Goal: Information Seeking & Learning: Learn about a topic

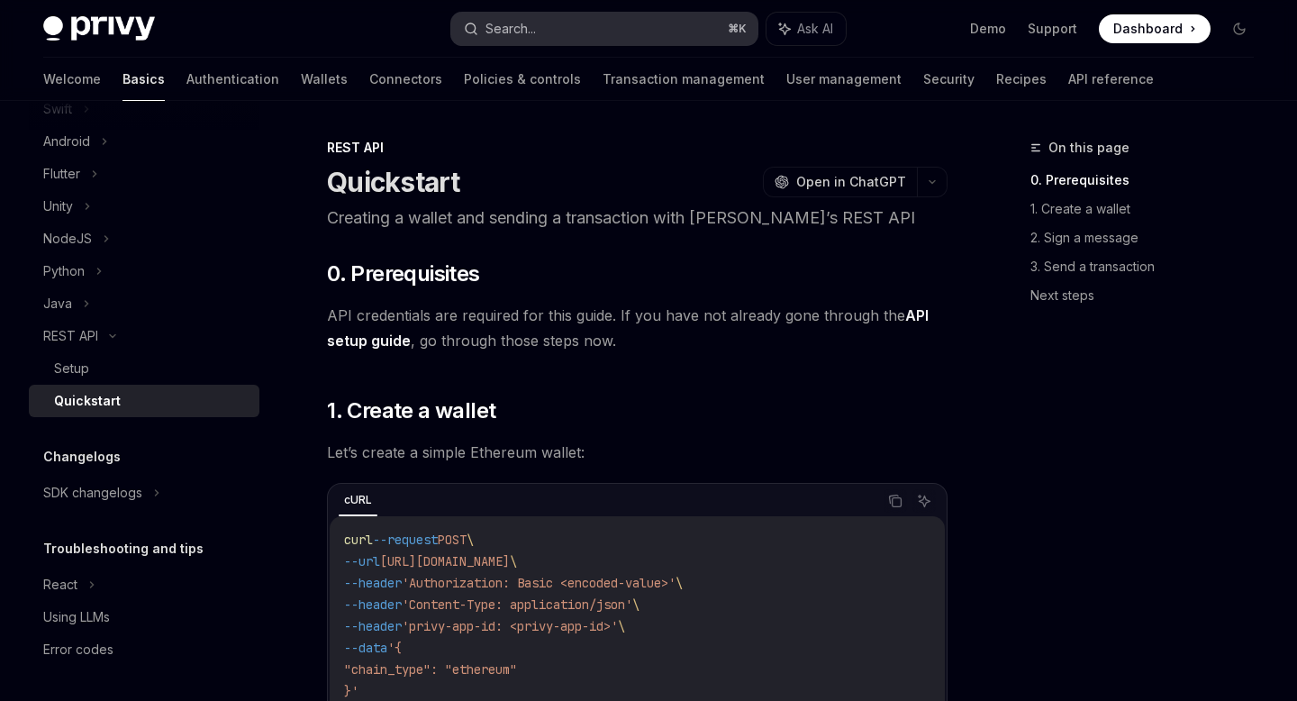
click at [596, 31] on button "Search... ⌘ K" at bounding box center [603, 29] width 305 height 32
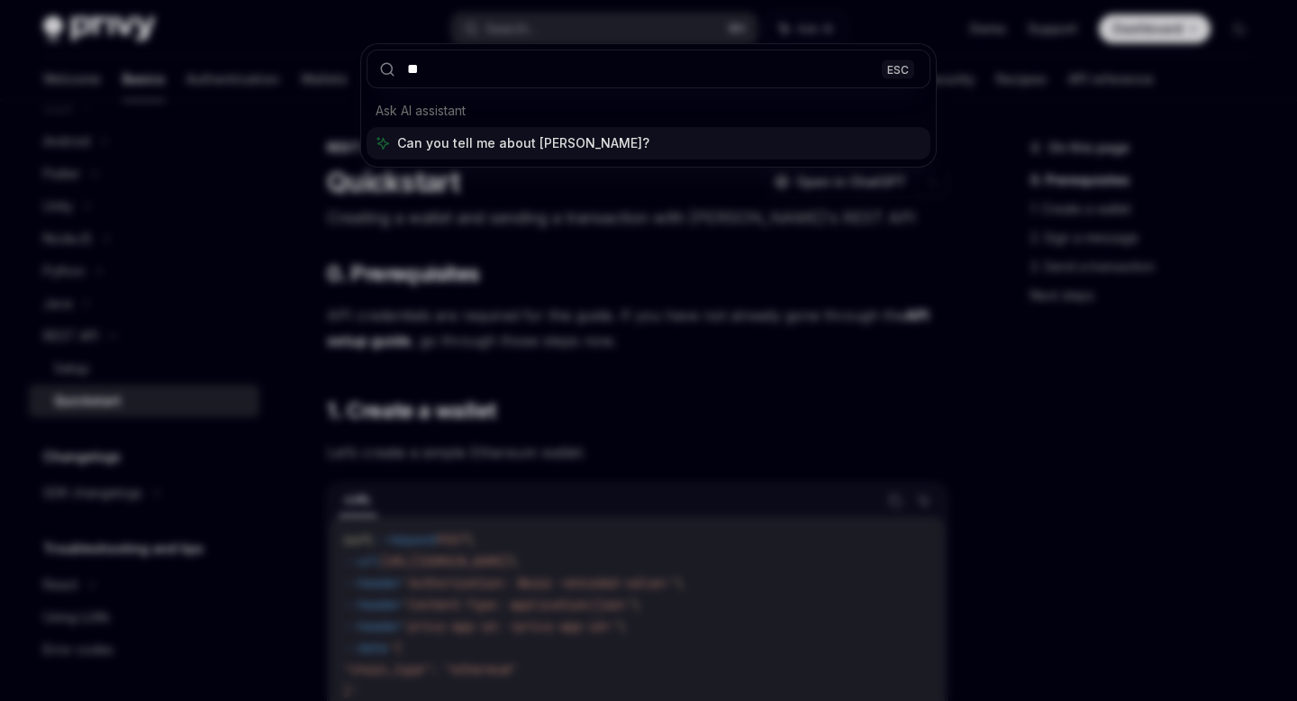
type input "*"
type input "**********"
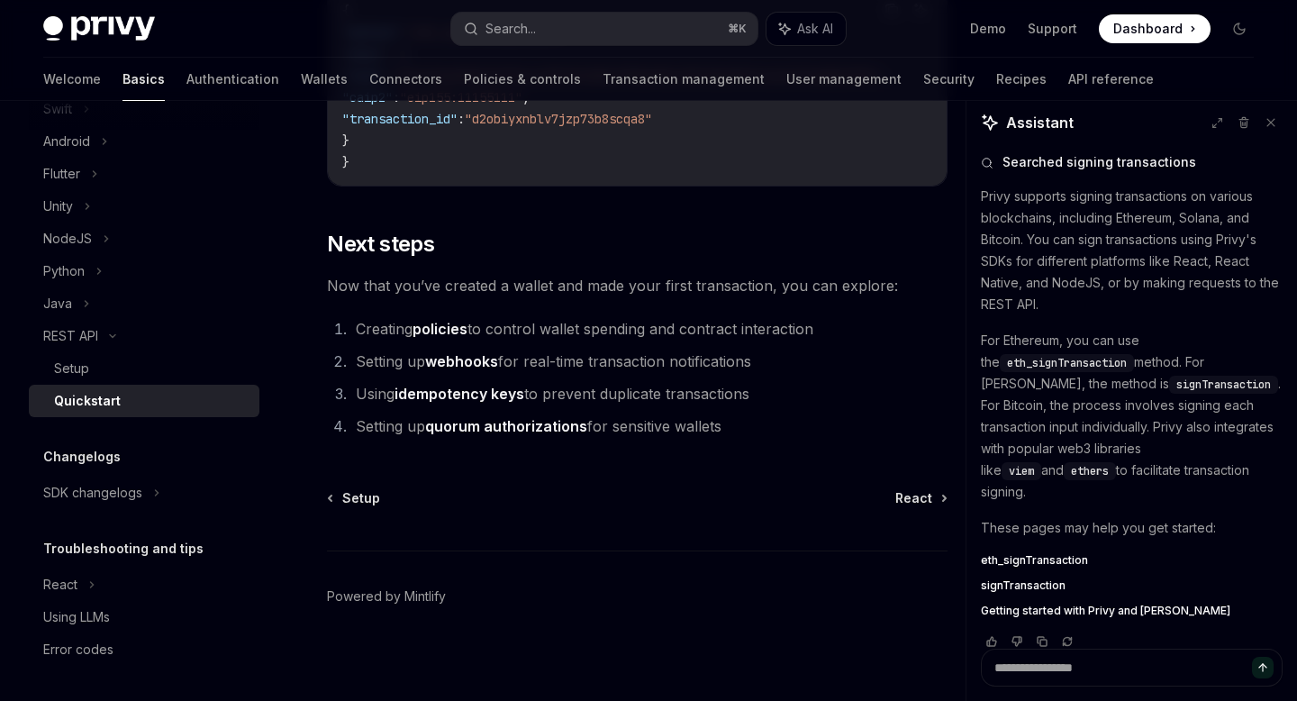
scroll to position [2478, 0]
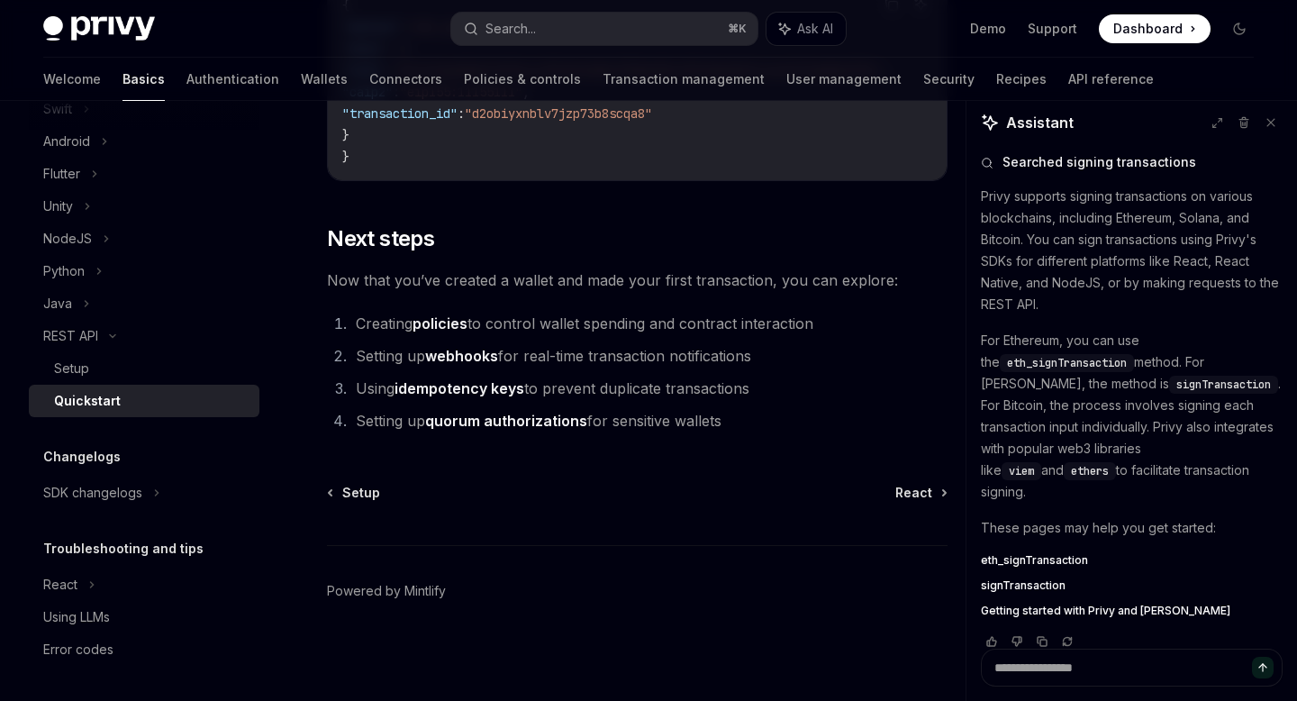
click at [455, 357] on link "webhooks" at bounding box center [461, 356] width 73 height 19
type textarea "*"
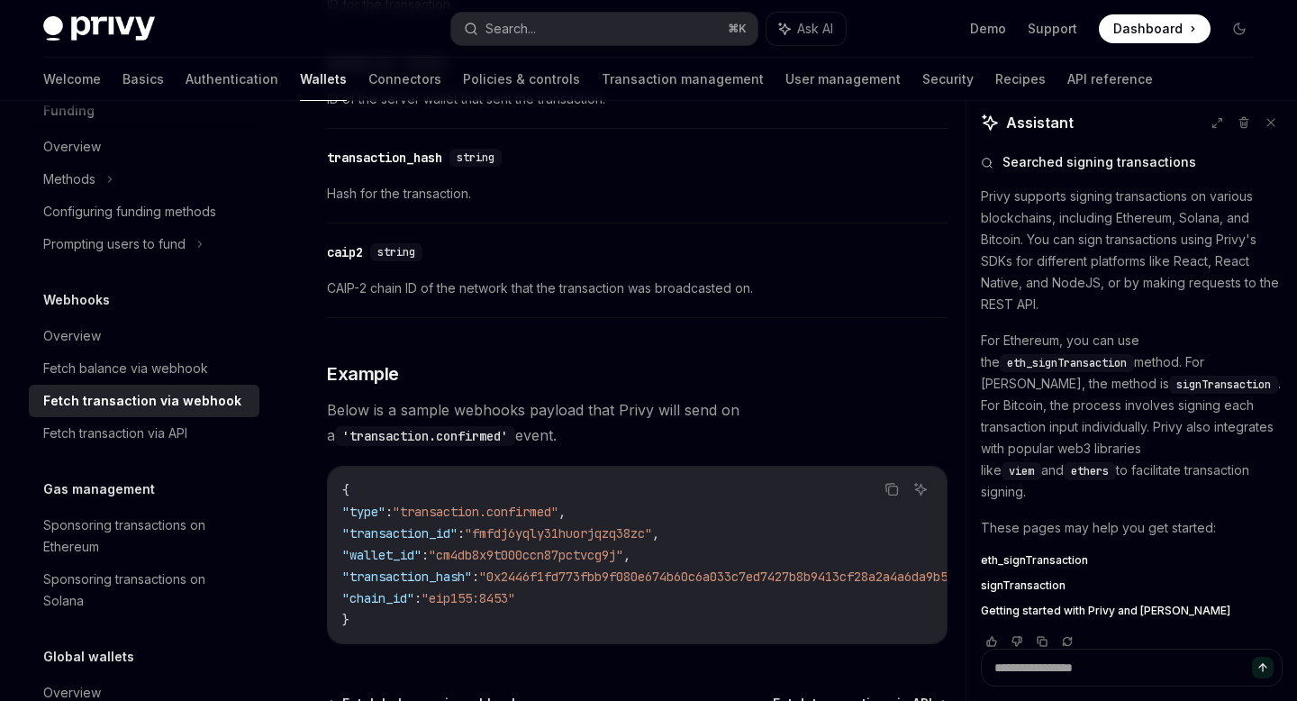
scroll to position [2025, 0]
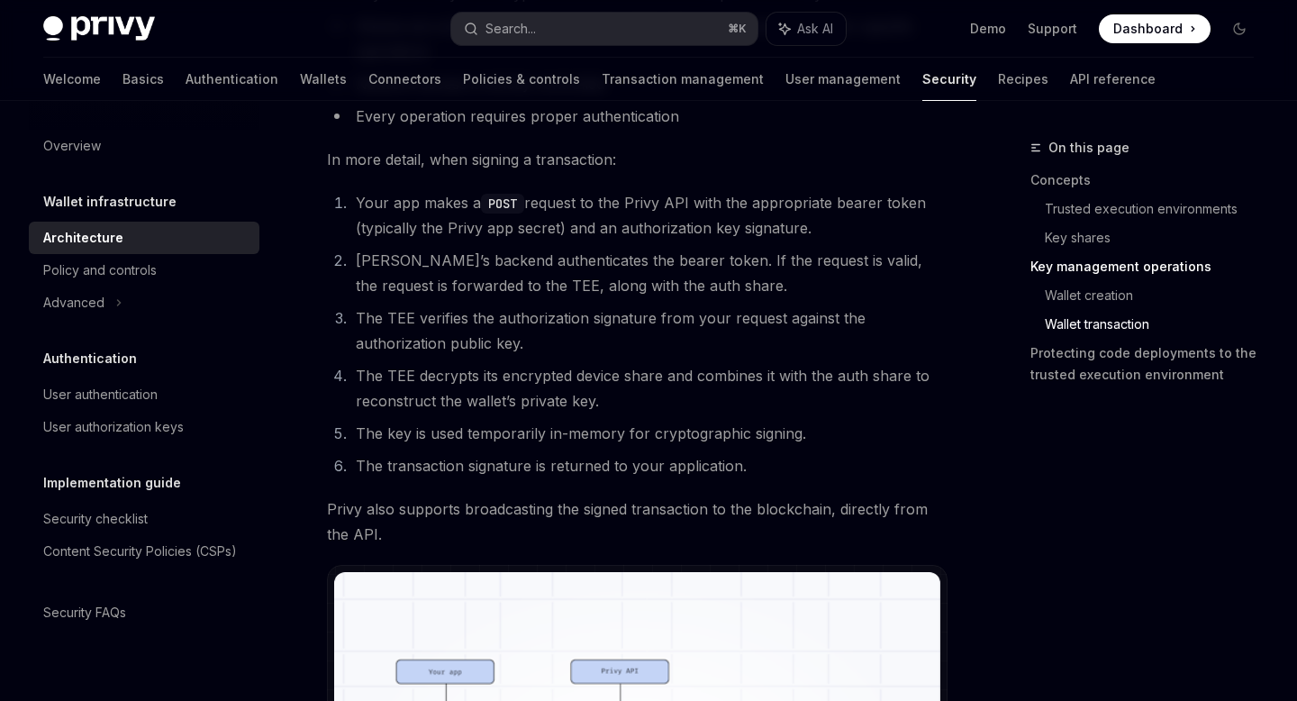
scroll to position [2937, 0]
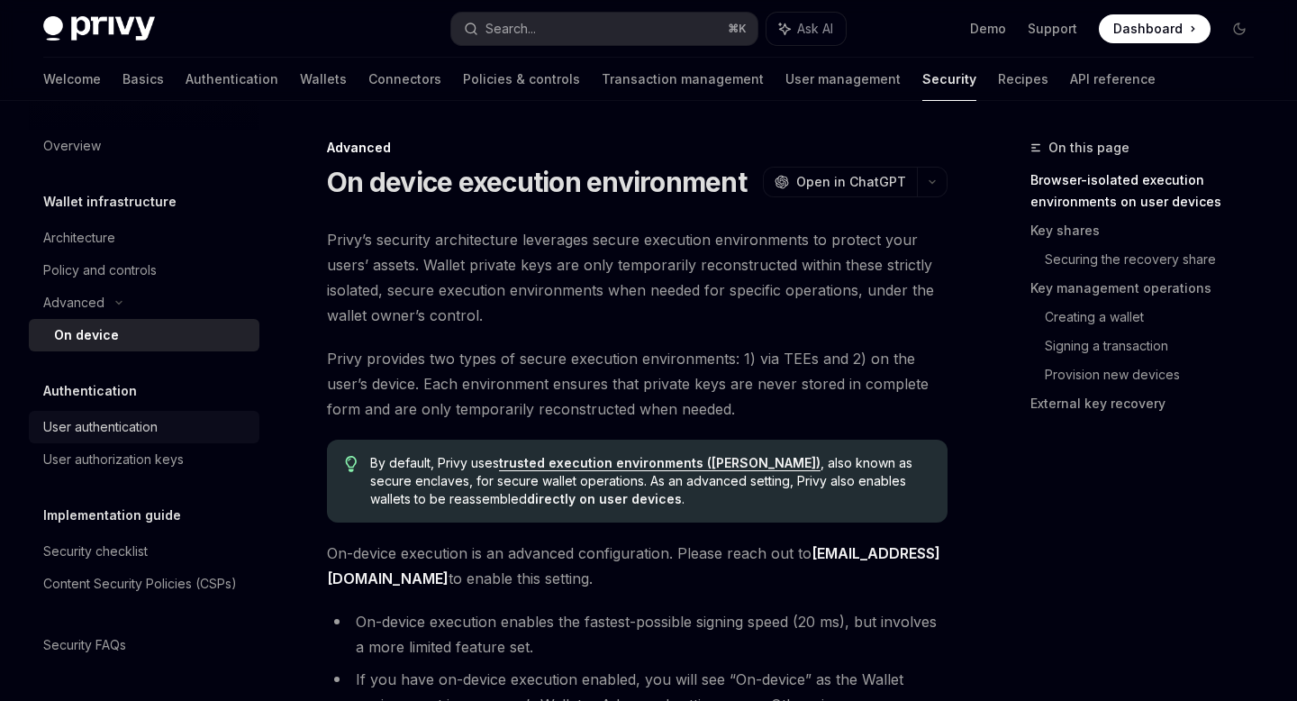
click at [136, 432] on div "User authentication" at bounding box center [100, 427] width 114 height 22
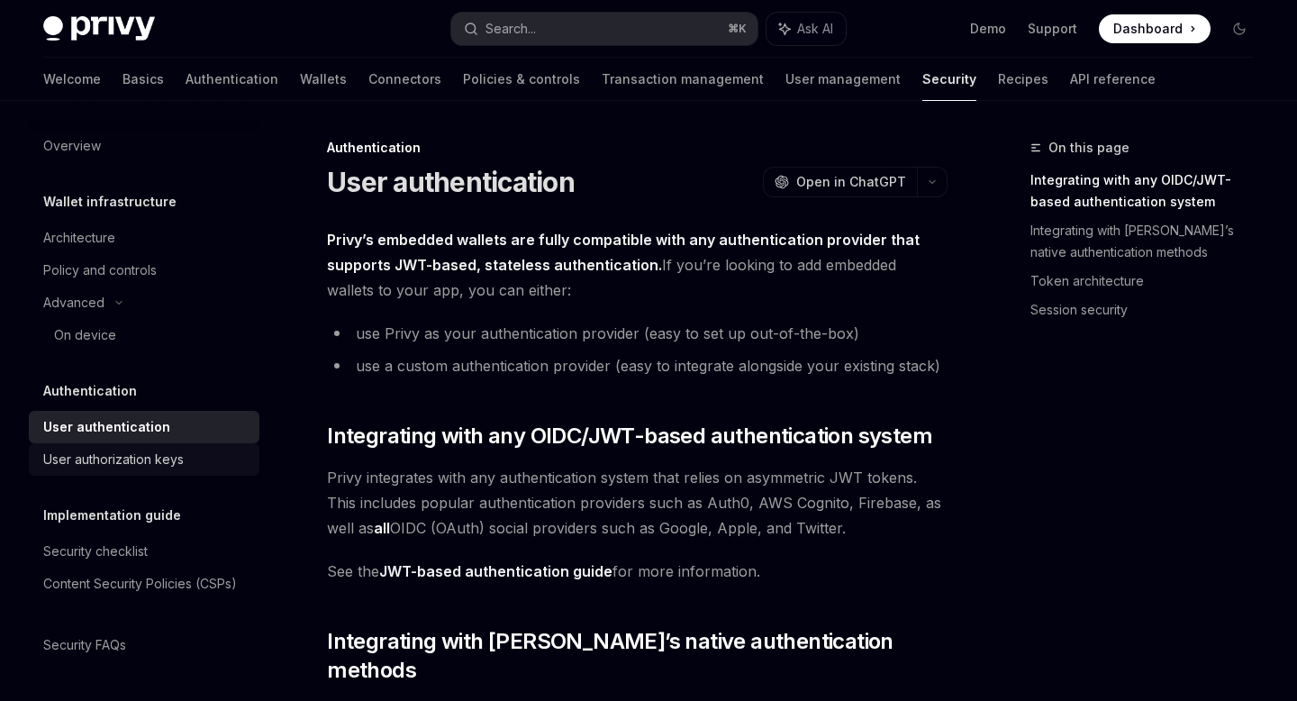
click at [125, 464] on div "User authorization keys" at bounding box center [113, 460] width 141 height 22
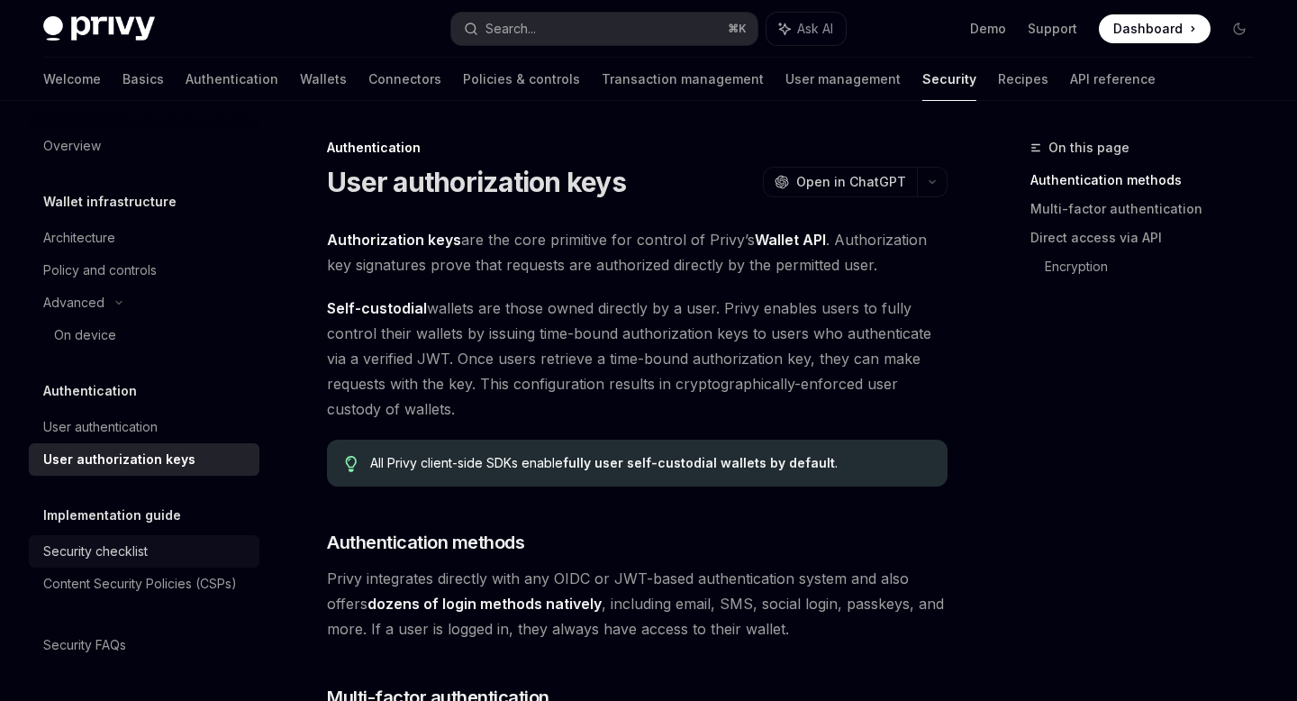
click at [123, 544] on div "Security checklist" at bounding box center [95, 551] width 104 height 22
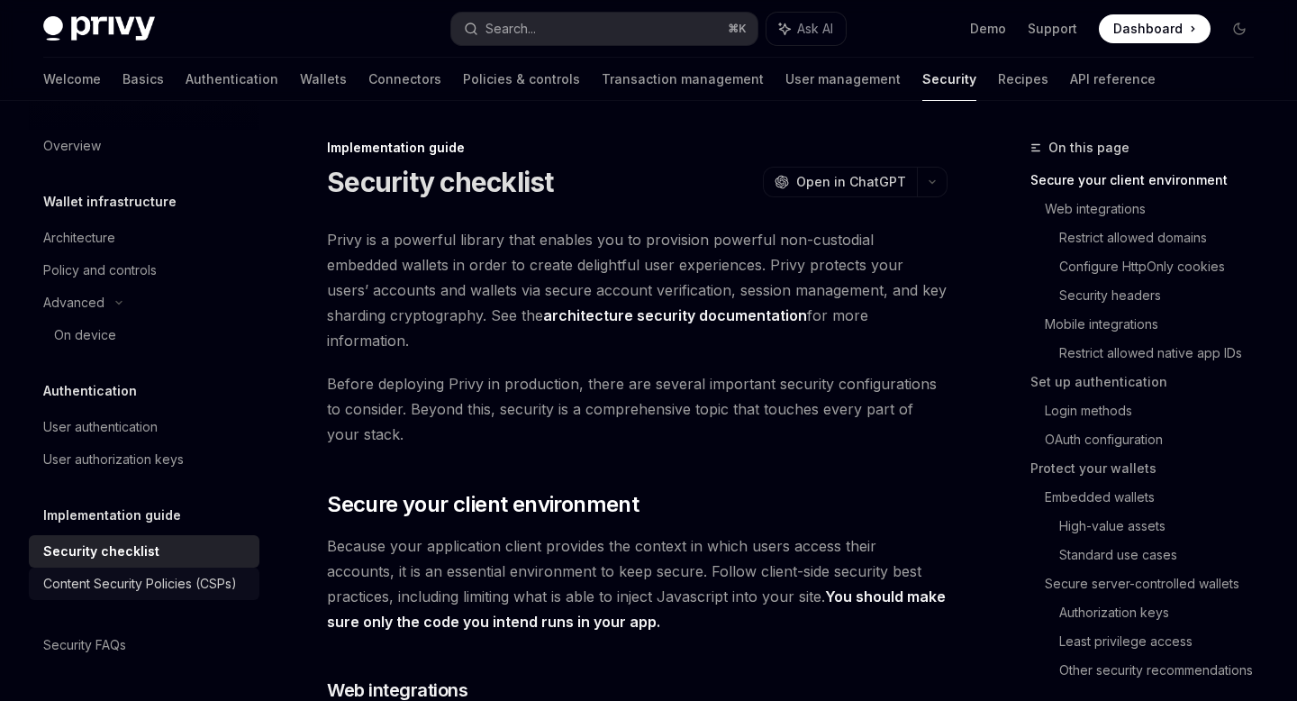
click at [127, 580] on div "Content Security Policies (CSPs)" at bounding box center [140, 584] width 194 height 22
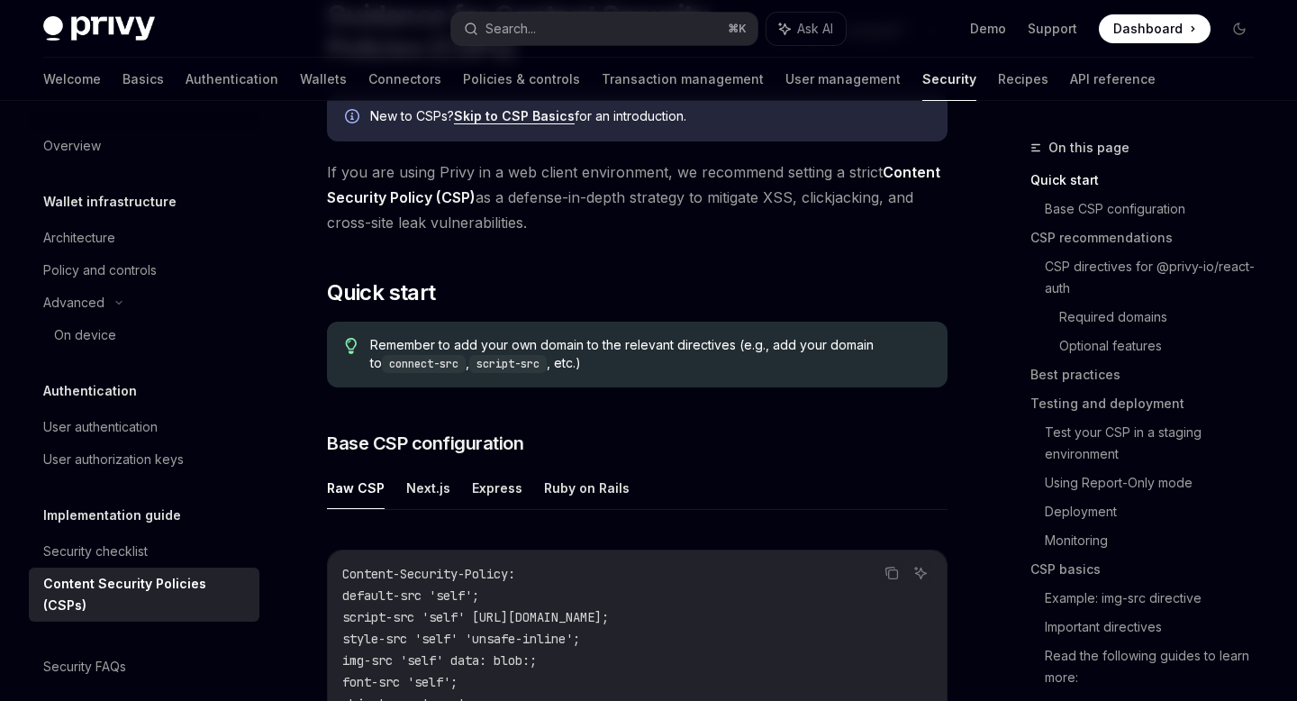
scroll to position [30, 0]
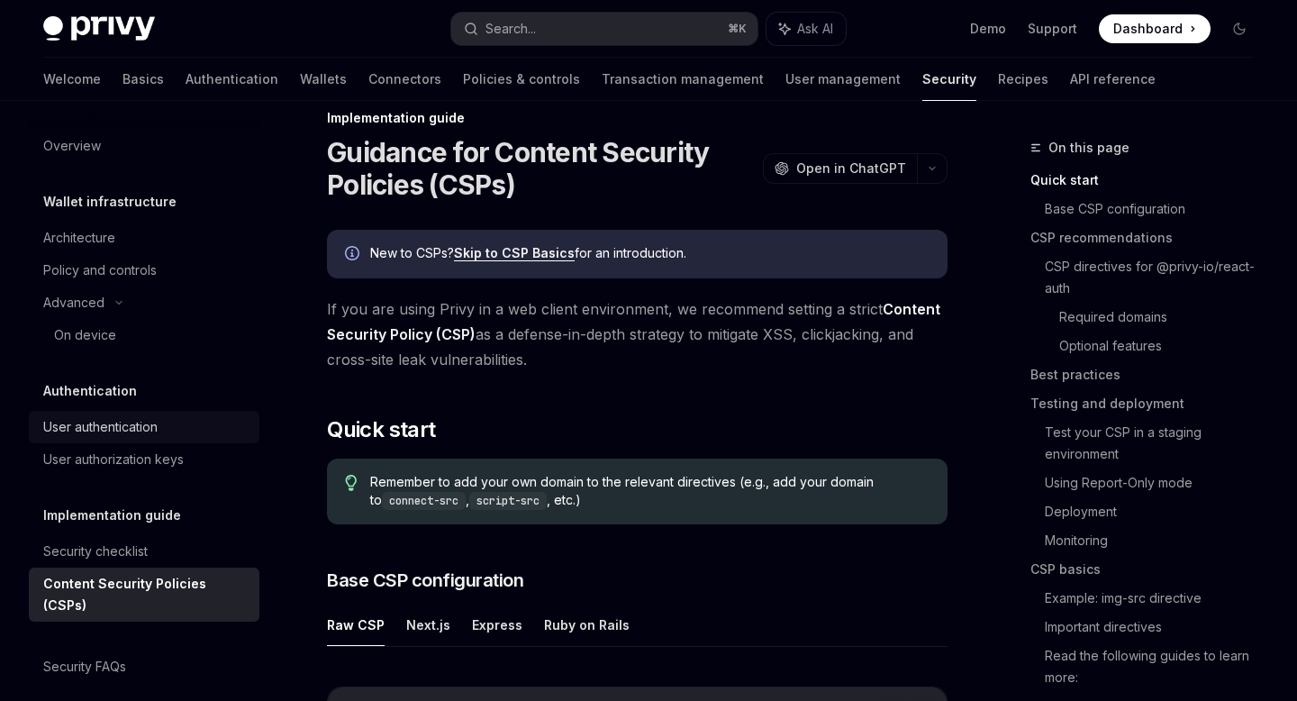
click at [109, 420] on div "User authentication" at bounding box center [100, 427] width 114 height 22
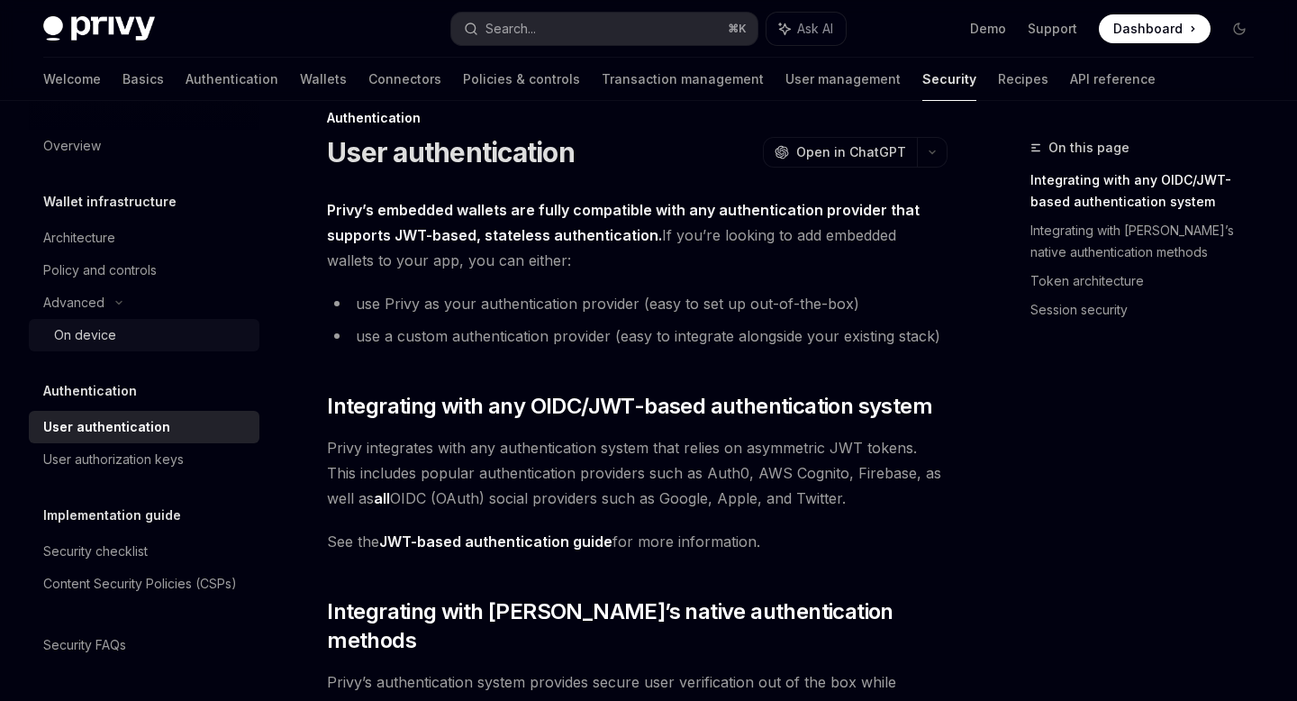
click at [86, 343] on div "On device" at bounding box center [85, 335] width 62 height 22
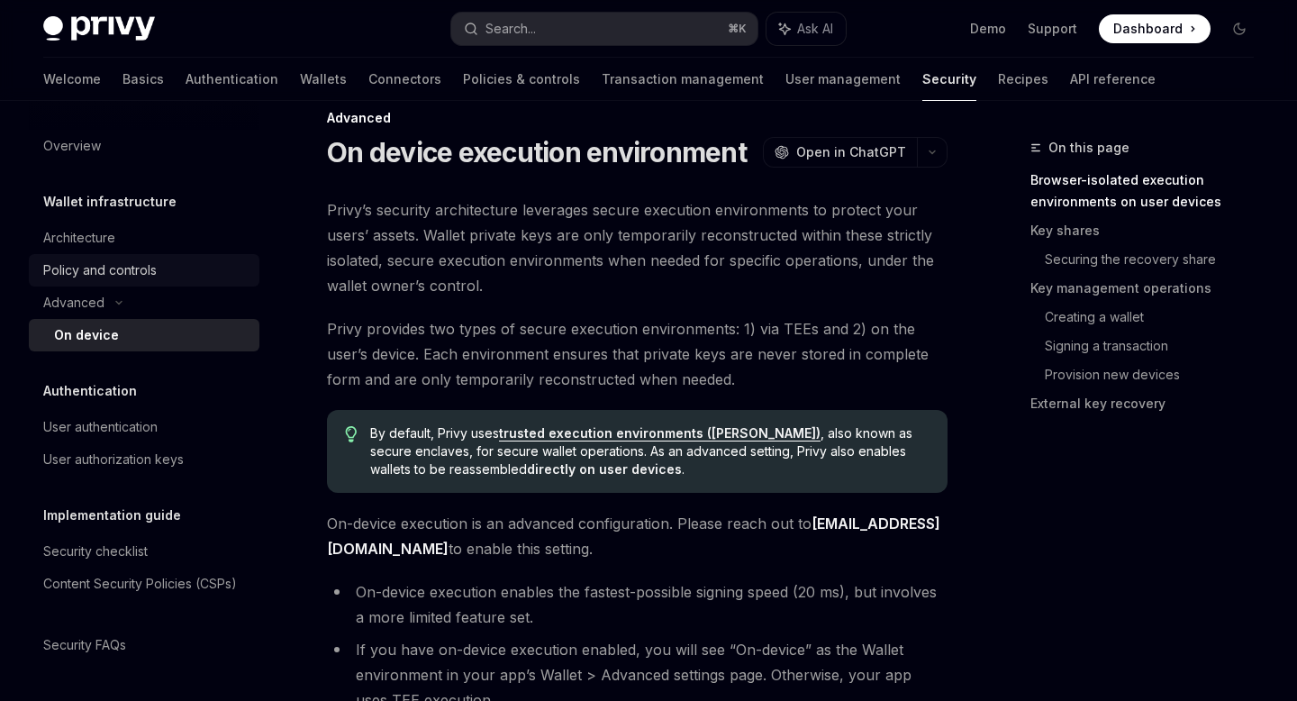
click at [104, 279] on div "Policy and controls" at bounding box center [99, 270] width 113 height 22
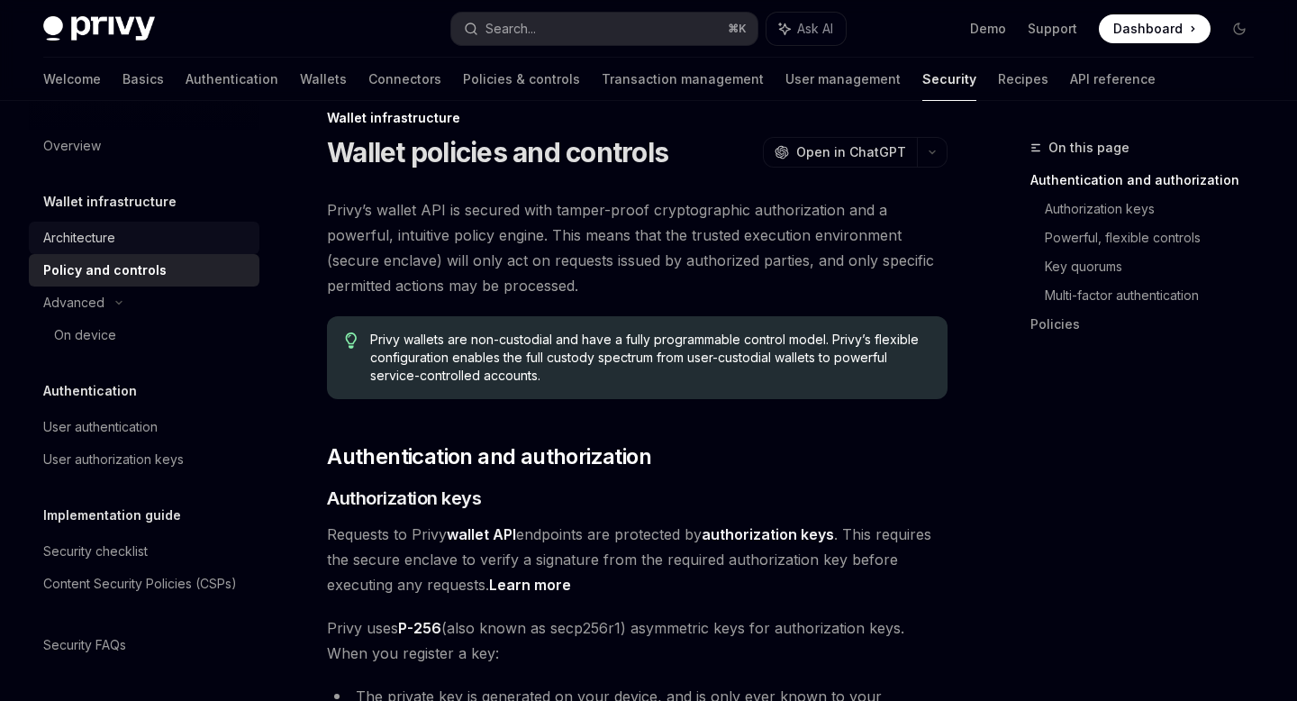
click at [97, 251] on link "Architecture" at bounding box center [144, 238] width 231 height 32
type textarea "*"
